Goal: Task Accomplishment & Management: Manage account settings

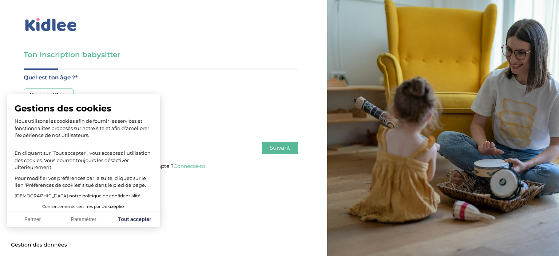
click at [207, 97] on div "Moins de 18 ans 18 à 25 ans Plus de 25 ans" at bounding box center [161, 111] width 274 height 46
click at [38, 220] on button "Fermer" at bounding box center [32, 219] width 51 height 15
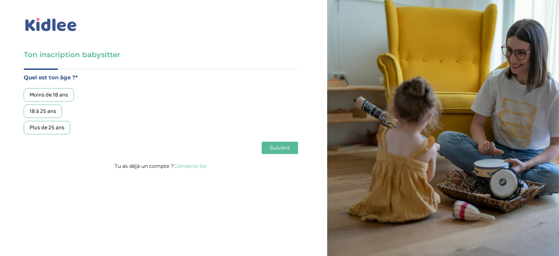
click at [192, 167] on link "Connecte-toi" at bounding box center [189, 166] width 33 height 7
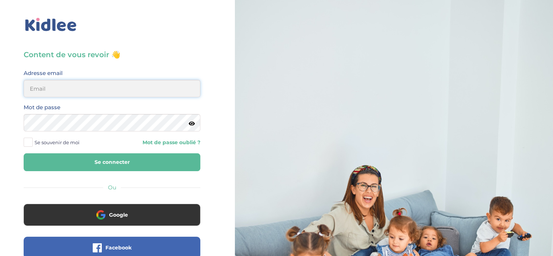
type input "aissaouigh@yahoo.fr"
click at [80, 162] on button "Se connecter" at bounding box center [112, 162] width 177 height 18
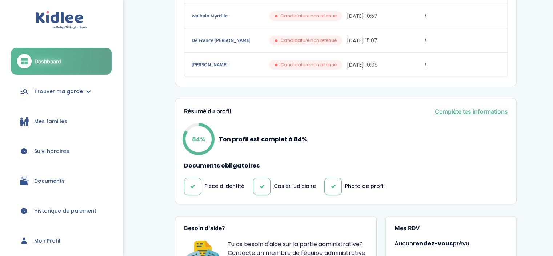
scroll to position [158, 0]
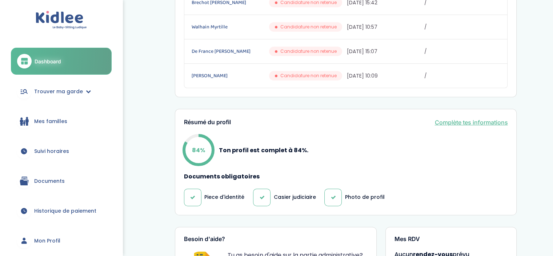
click at [39, 240] on span "Mon Profil" at bounding box center [47, 241] width 26 height 8
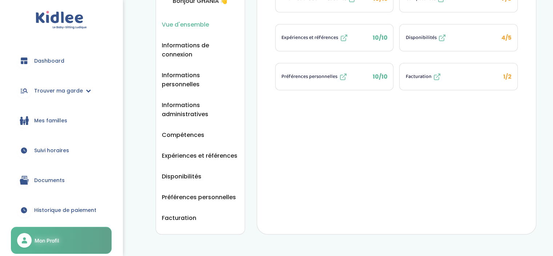
scroll to position [96, 0]
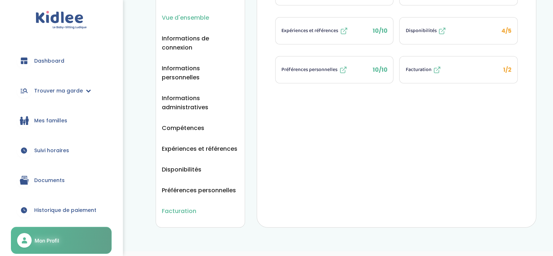
click at [180, 206] on span "Facturation" at bounding box center [179, 210] width 35 height 9
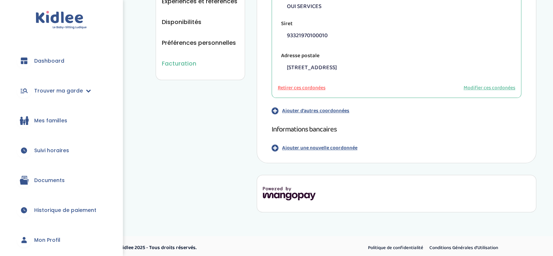
scroll to position [246, 0]
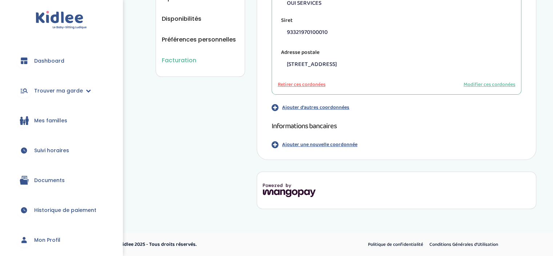
click at [305, 144] on p "Ajouter une nouvelle coordonnée" at bounding box center [319, 145] width 75 height 8
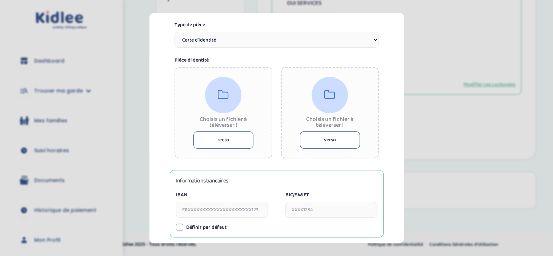
scroll to position [139, 0]
click at [216, 132] on button "recto" at bounding box center [223, 139] width 60 height 17
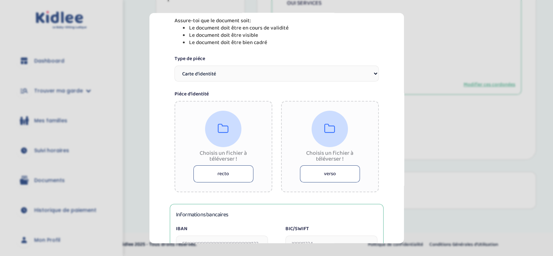
scroll to position [110, 0]
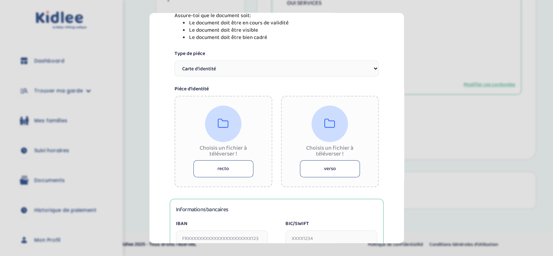
click at [217, 168] on button "recto" at bounding box center [223, 168] width 60 height 17
click at [209, 165] on button "recto" at bounding box center [223, 168] width 60 height 17
click at [203, 164] on button "recto" at bounding box center [223, 168] width 60 height 17
click at [371, 68] on select "Carte d’identité Passeport Permis de conduire" at bounding box center [277, 68] width 204 height 16
click at [175, 60] on select "Carte d’identité Passeport Permis de conduire" at bounding box center [277, 68] width 204 height 16
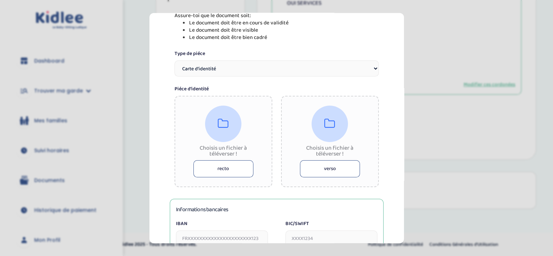
click at [227, 173] on button "recto" at bounding box center [223, 168] width 60 height 17
